Goal: Transaction & Acquisition: Purchase product/service

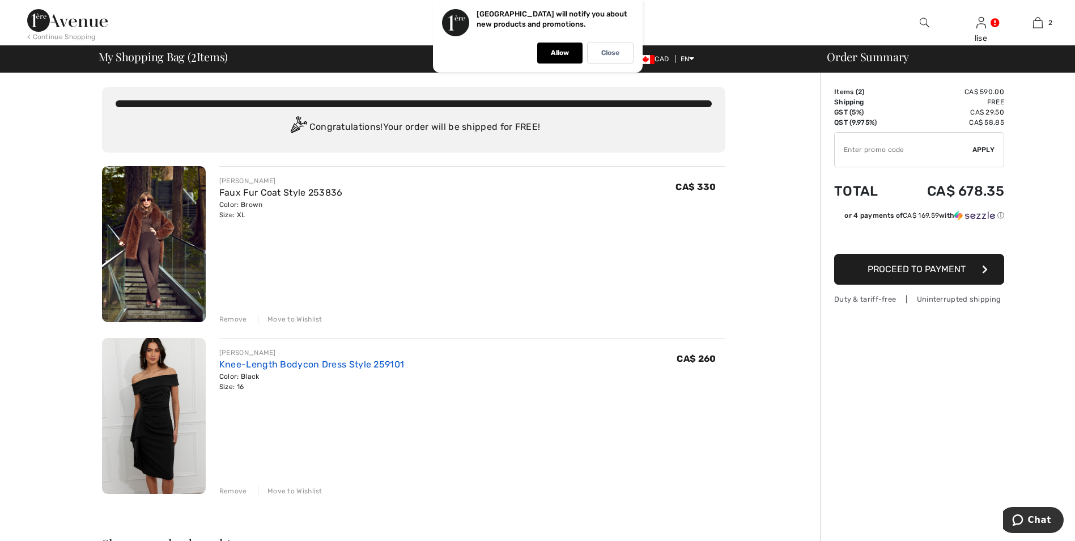
click at [278, 367] on link "Knee-Length Bodycon Dress Style 259101" at bounding box center [311, 364] width 185 height 11
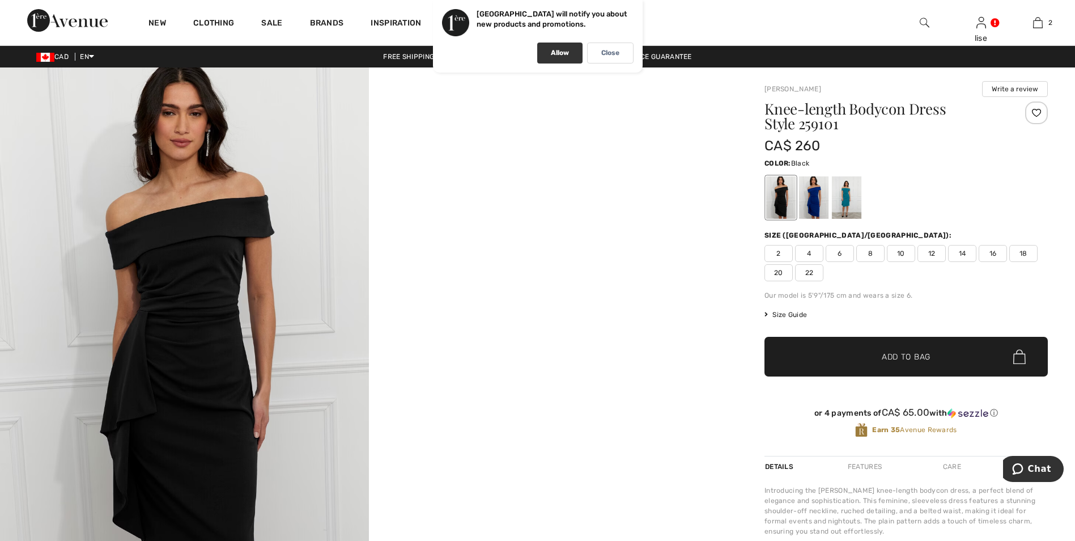
click at [567, 50] on p "Allow" at bounding box center [560, 53] width 18 height 9
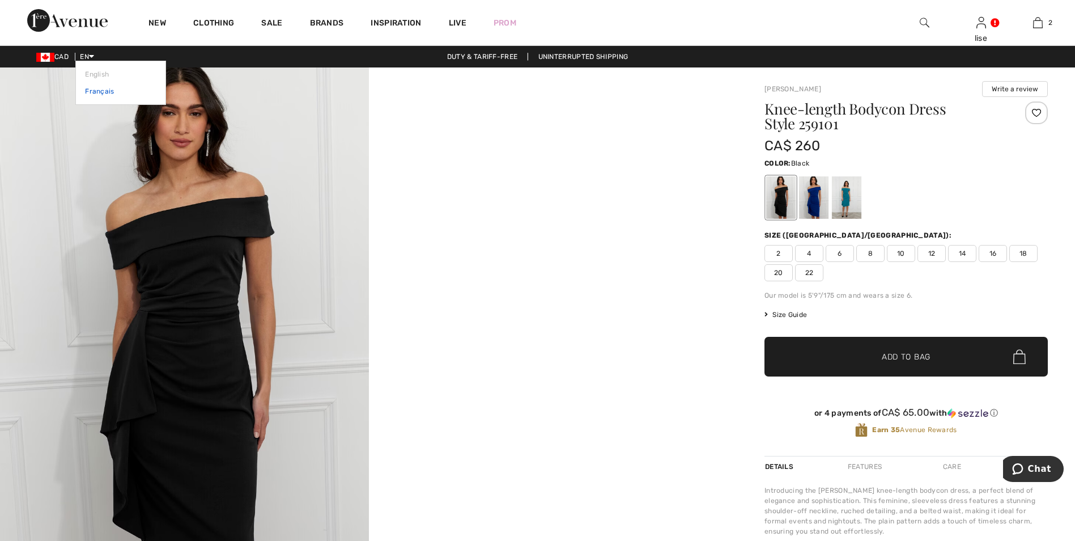
click at [105, 92] on link "Français" at bounding box center [120, 91] width 71 height 17
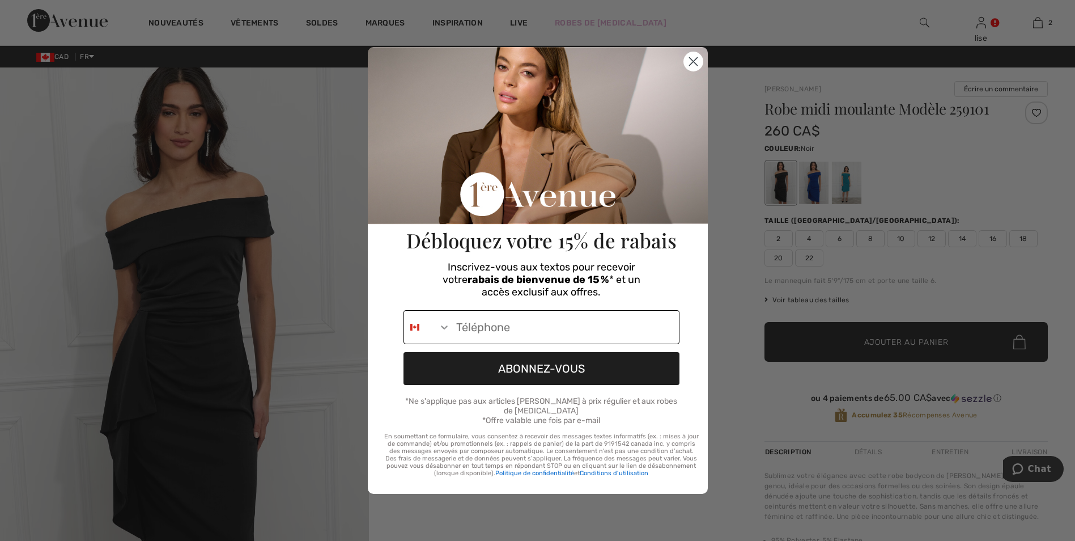
click at [456, 331] on input "Phone Number" at bounding box center [565, 327] width 228 height 33
type input "514-691-2600"
click at [588, 377] on button "ABONNEZ-VOUS" at bounding box center [542, 368] width 276 height 33
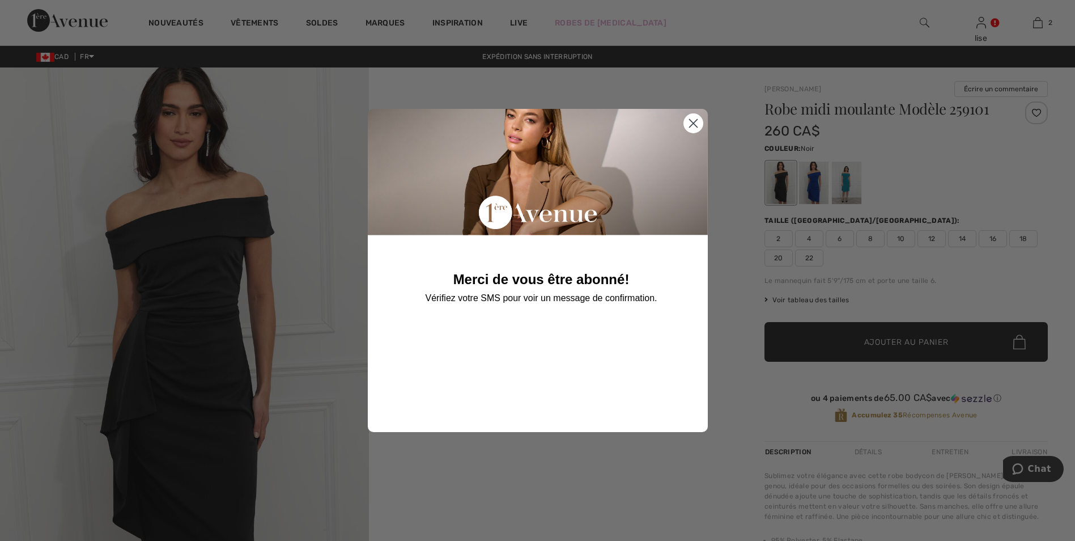
click at [694, 126] on circle "Close dialog" at bounding box center [692, 123] width 19 height 19
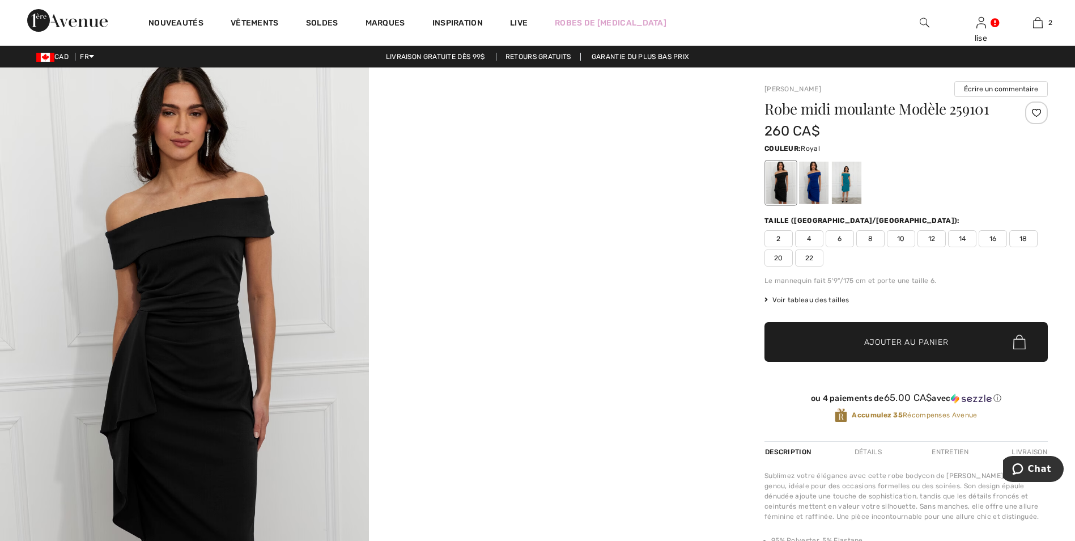
click at [816, 190] on div at bounding box center [813, 183] width 29 height 43
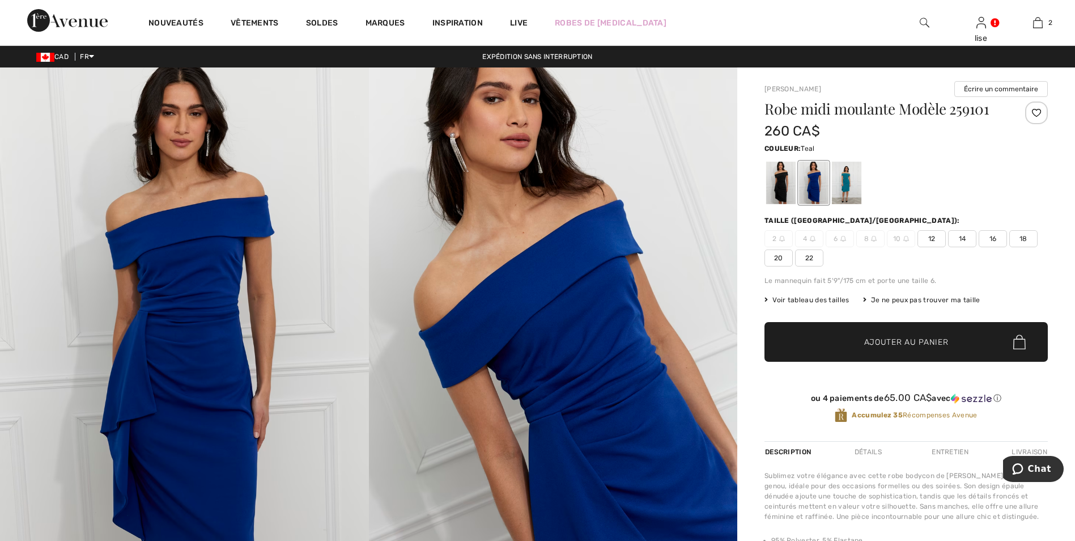
click at [845, 177] on div at bounding box center [846, 183] width 29 height 43
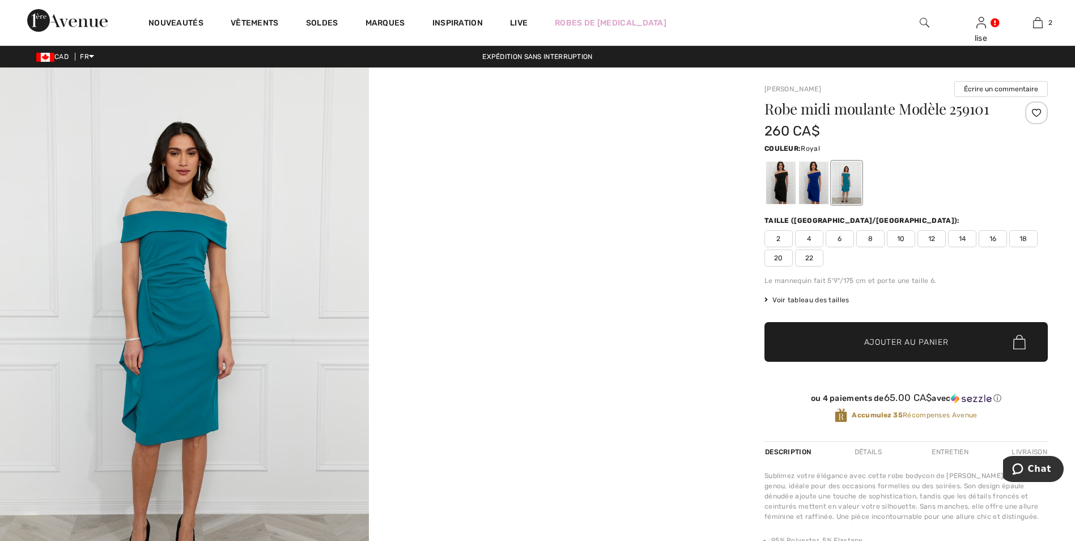
click at [808, 175] on div at bounding box center [813, 183] width 29 height 43
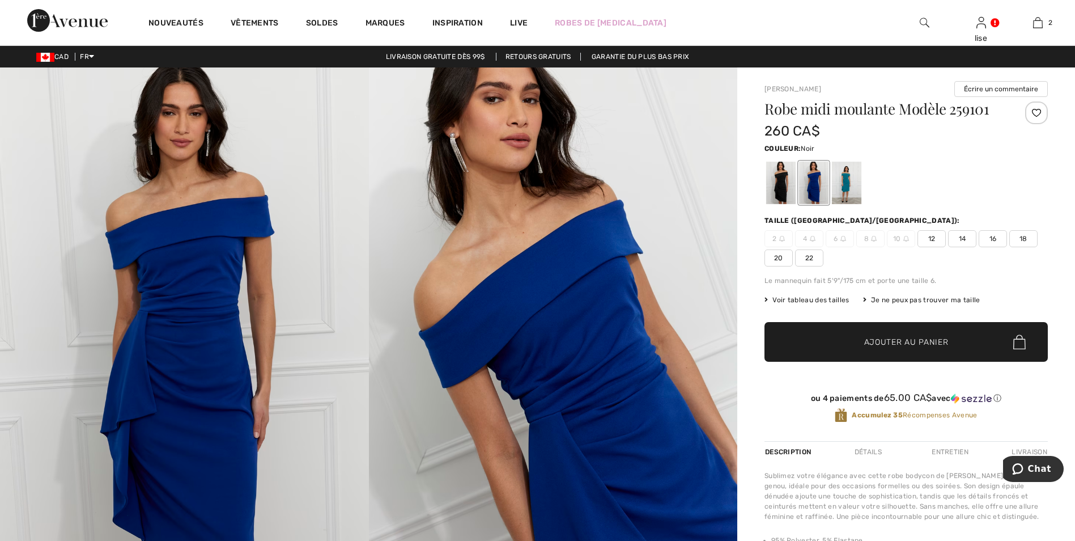
click at [784, 185] on div at bounding box center [780, 183] width 29 height 43
